Goal: Task Accomplishment & Management: Use online tool/utility

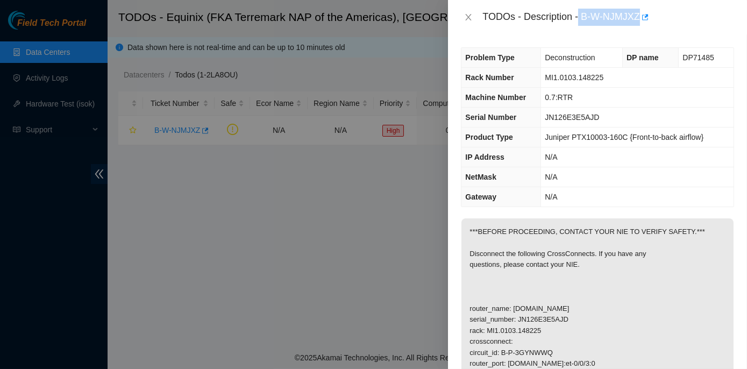
scroll to position [166, 0]
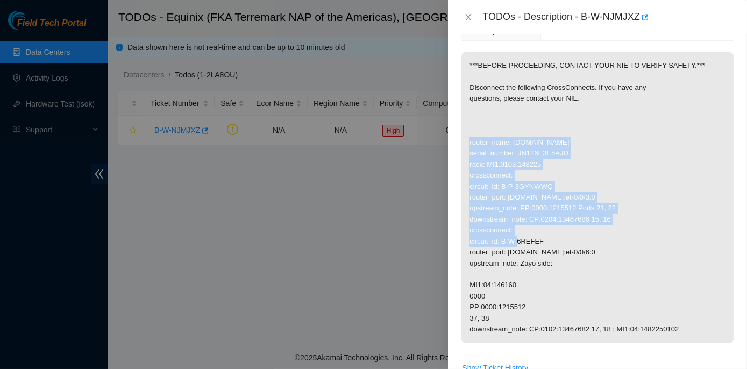
drag, startPoint x: 467, startPoint y: 138, endPoint x: 611, endPoint y: 220, distance: 165.2
click at [611, 220] on p "***BEFORE PROCEEDING, CONTACT YOUR NIE TO VERIFY SAFETY.*** Disconnect the foll…" at bounding box center [597, 197] width 272 height 291
copy p "router_name: [DOMAIN_NAME] serial_number: JN126E3E5AJD rack: MI1.0103.148225 cr…"
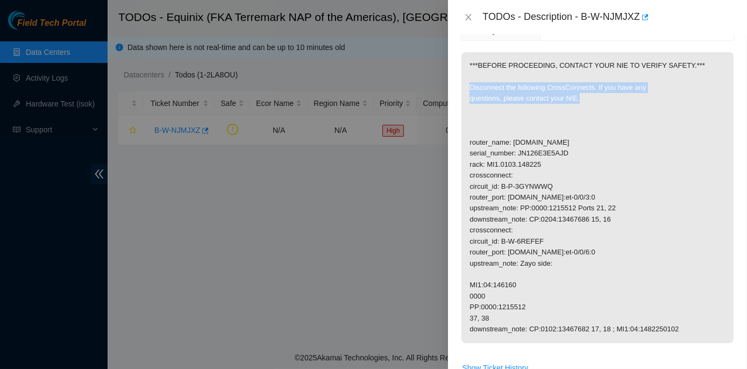
drag, startPoint x: 469, startPoint y: 82, endPoint x: 643, endPoint y: 99, distance: 175.1
click at [643, 99] on p "***BEFORE PROCEEDING, CONTACT YOUR NIE TO VERIFY SAFETY.*** Disconnect the foll…" at bounding box center [597, 197] width 272 height 291
copy p "Disconnect the following CrossConnects. If you have any questions, please conta…"
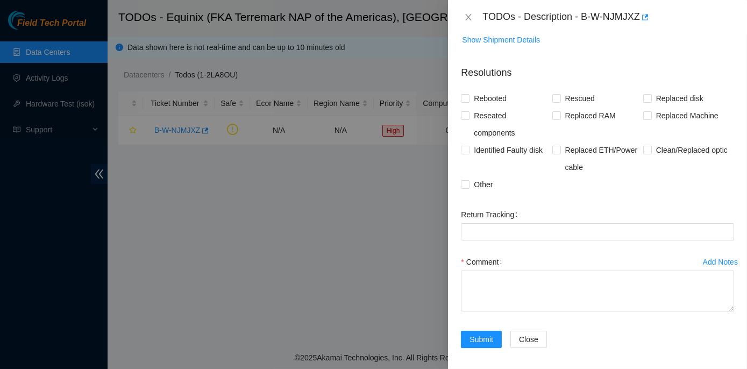
scroll to position [523, 0]
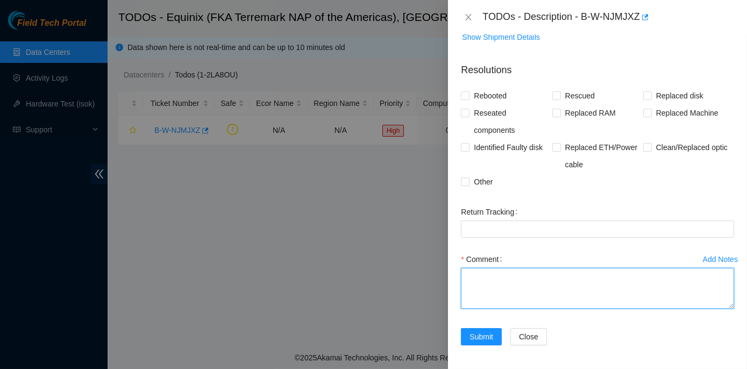
click at [489, 273] on textarea "Comment" at bounding box center [597, 288] width 273 height 41
paste textarea "Disconnect the following CrossConnects. If you have any questions, please conta…"
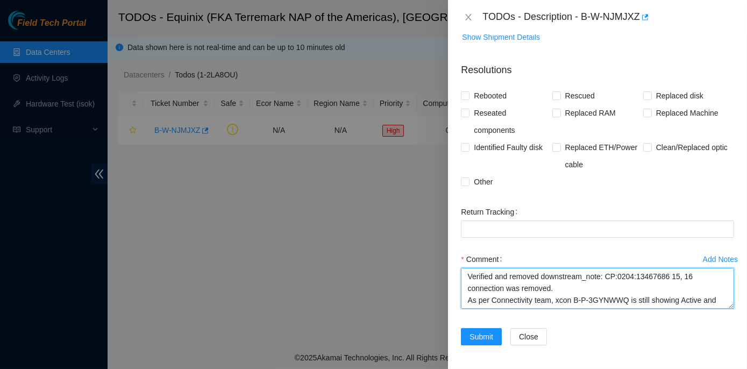
scroll to position [102, 0]
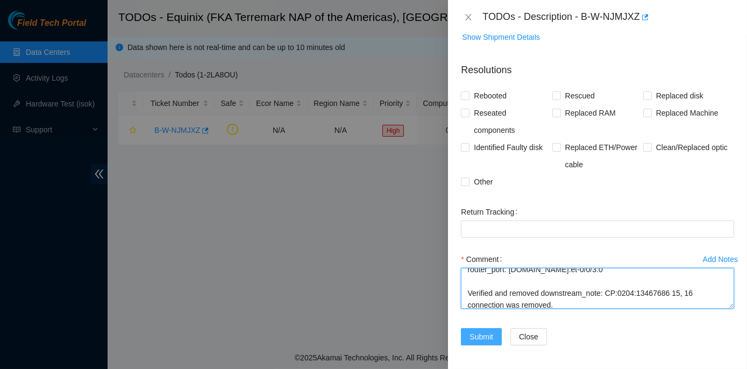
type textarea "Disconnect the following CrossConnects. If you have any questions, please conta…"
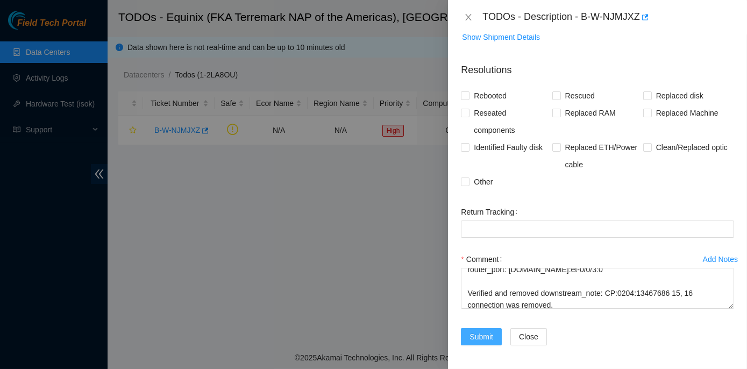
click at [484, 328] on button "Submit" at bounding box center [481, 336] width 41 height 17
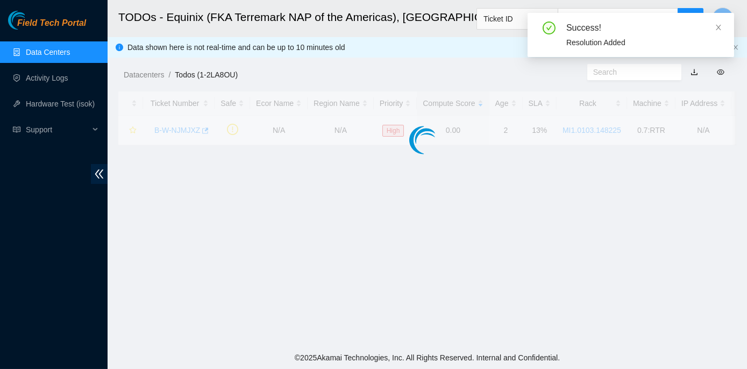
scroll to position [265, 0]
